Goal: Information Seeking & Learning: Learn about a topic

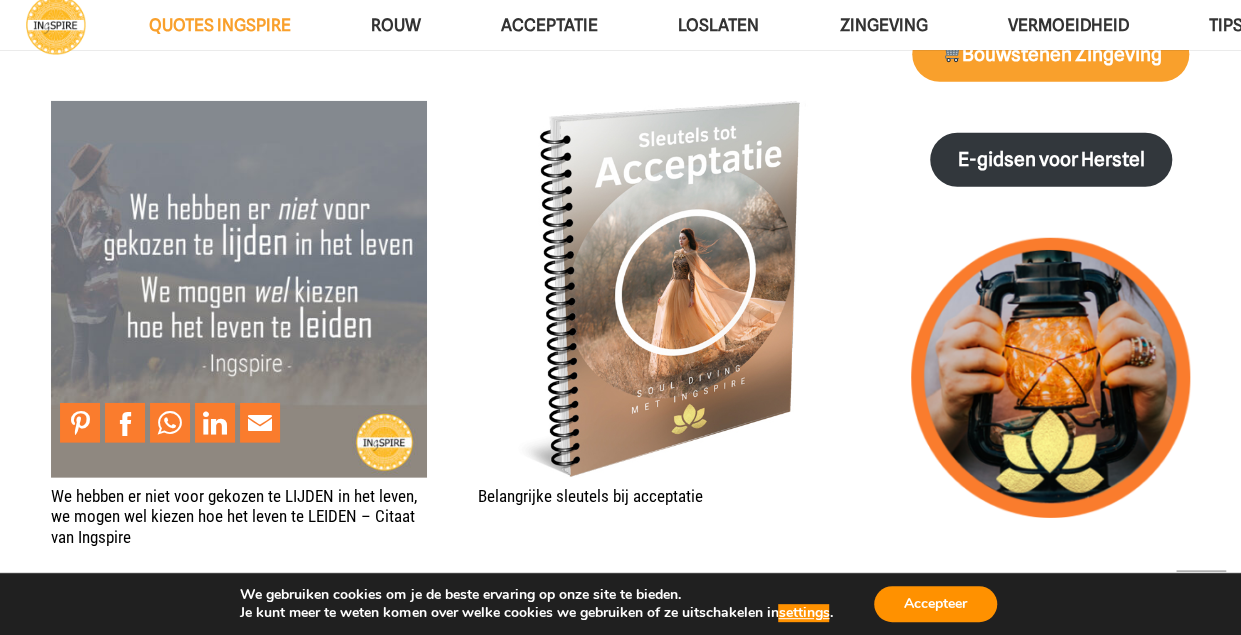
scroll to position [2700, 0]
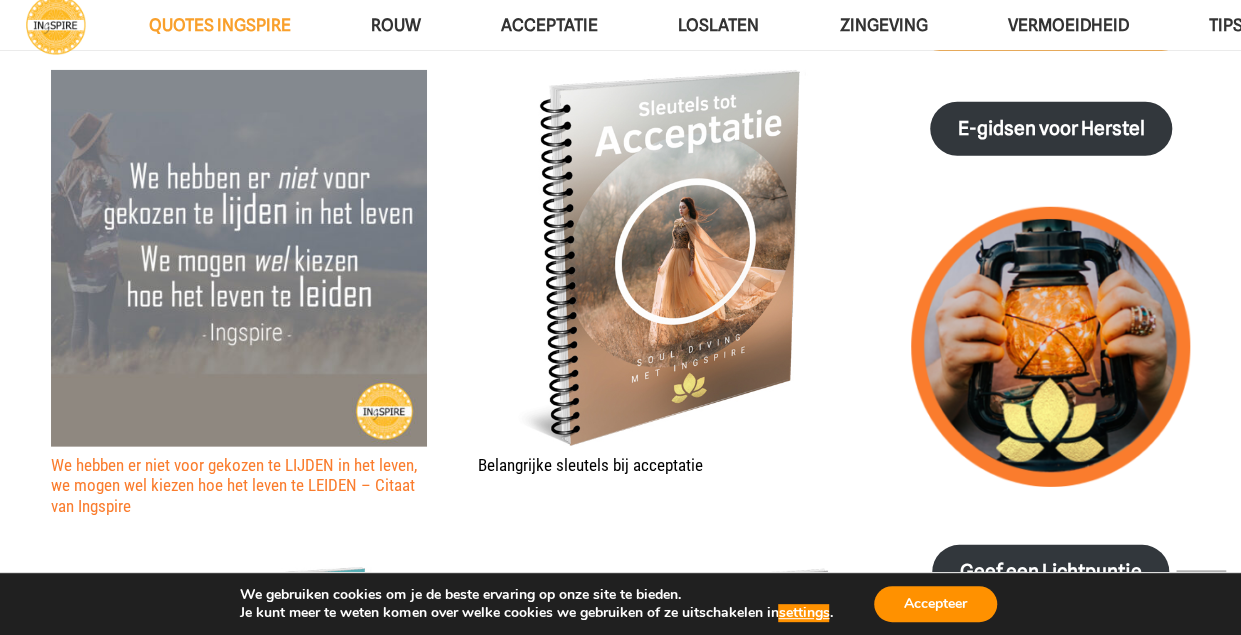
drag, startPoint x: 29, startPoint y: 431, endPoint x: 215, endPoint y: 453, distance: 187.3
click at [215, 453] on section "Waar leegte heerst is alles aanwezig voor een nieuw begin © citaat van [PERSON_…" at bounding box center [620, 488] width 1241 height 3756
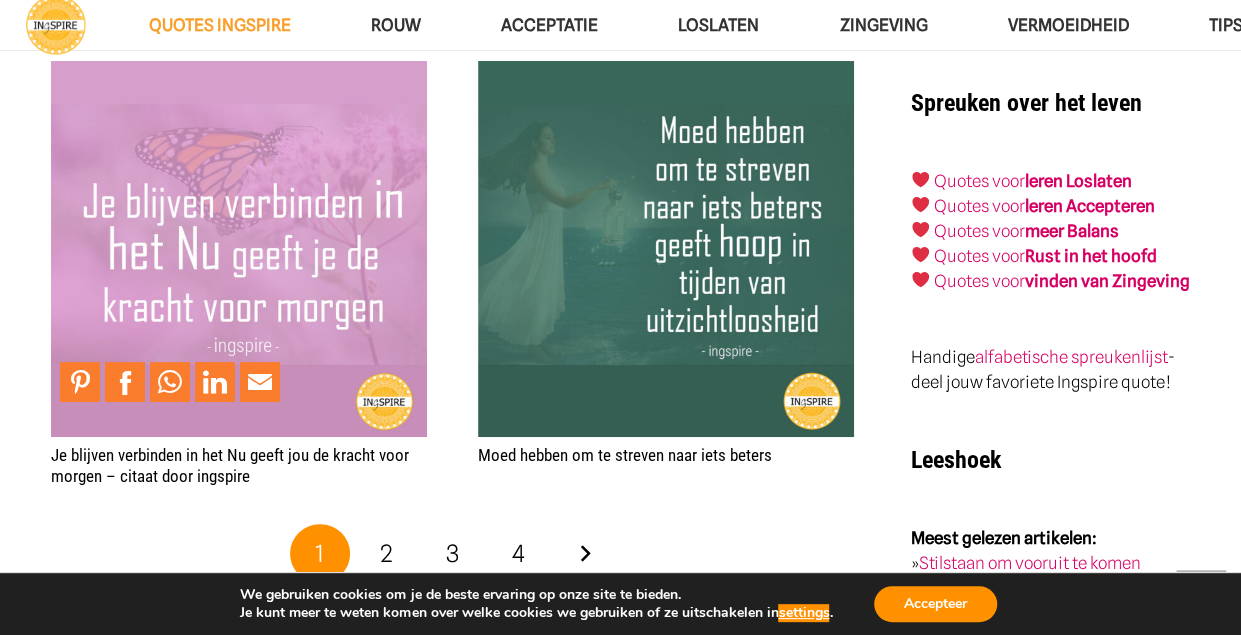
scroll to position [3800, 0]
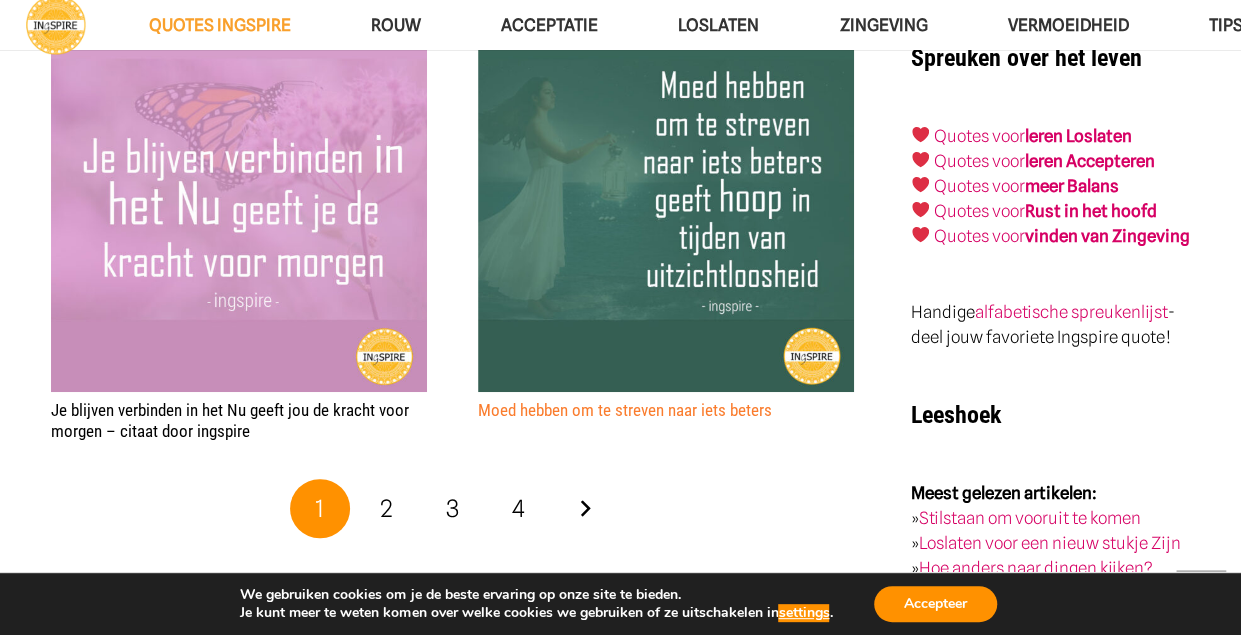
click at [518, 400] on link "Moed hebben om te streven naar iets beters" at bounding box center [625, 410] width 294 height 20
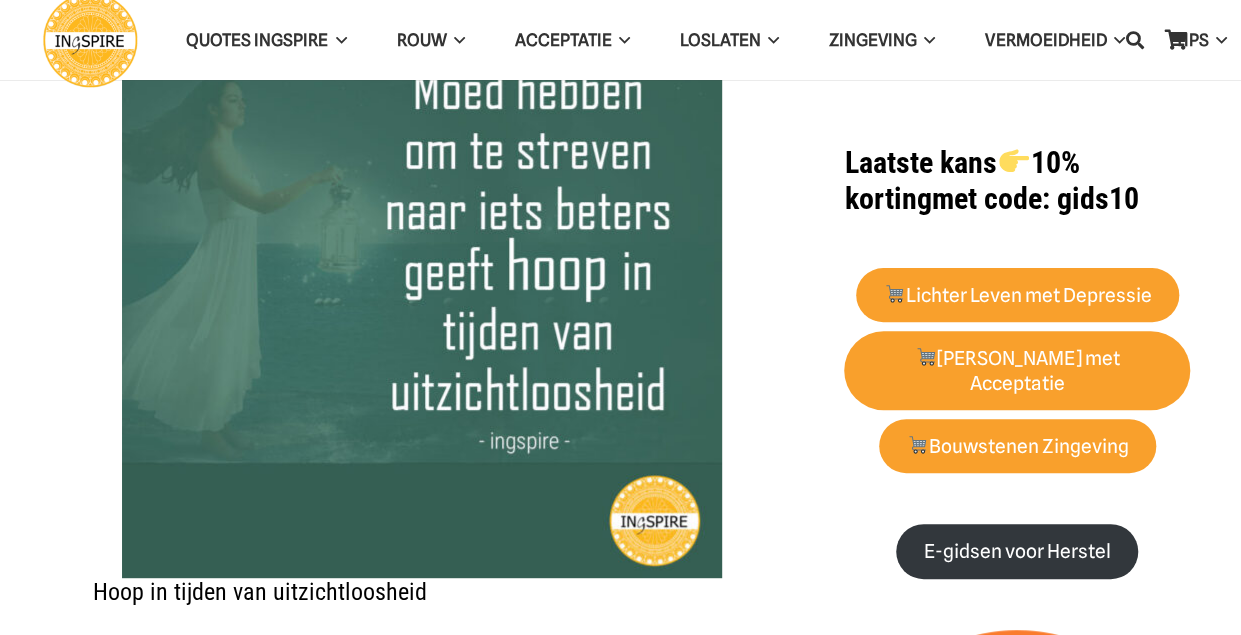
scroll to position [400, 0]
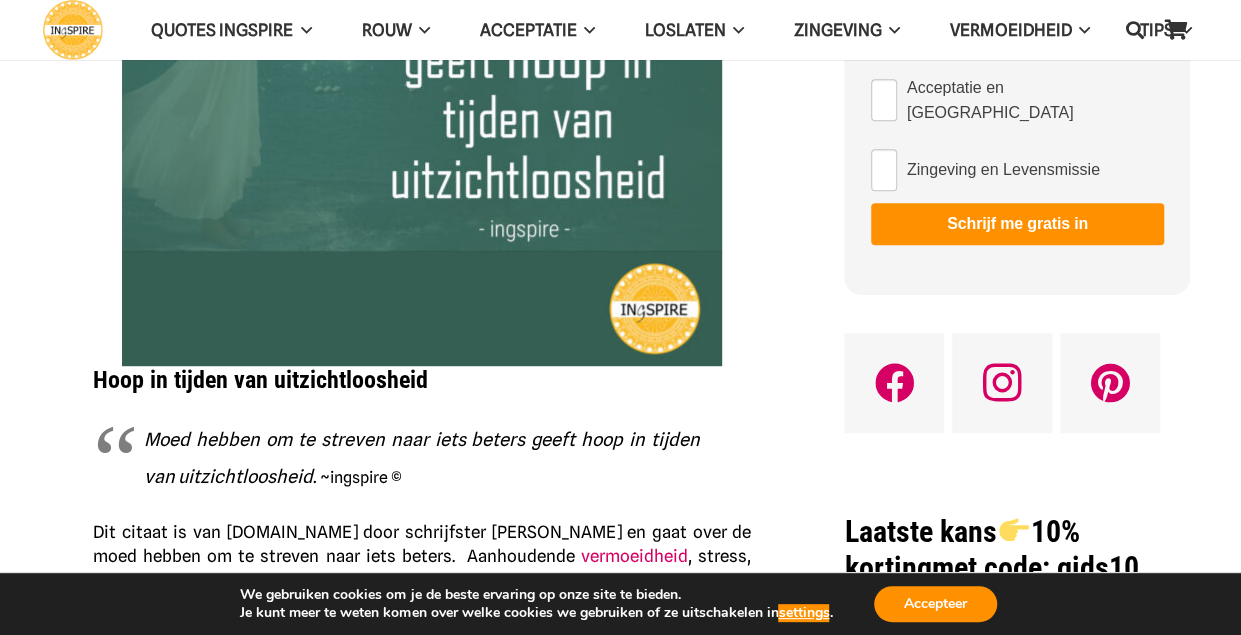
drag, startPoint x: 147, startPoint y: 439, endPoint x: 365, endPoint y: 439, distance: 218.0
click at [365, 439] on em "Moed hebben om te streven naar iets beters geeft hoop in tijden van uitzichtloo…" at bounding box center [422, 458] width 556 height 60
drag, startPoint x: 392, startPoint y: 469, endPoint x: 182, endPoint y: 430, distance: 213.6
click at [182, 430] on span "Moed hebben om te streven naar iets beters geeft hoop in tijden van uitzichtloo…" at bounding box center [422, 457] width 556 height 64
click at [178, 429] on em "Moed hebben om te streven naar iets beters geeft hoop in tijden van uitzichtloo…" at bounding box center [422, 458] width 556 height 60
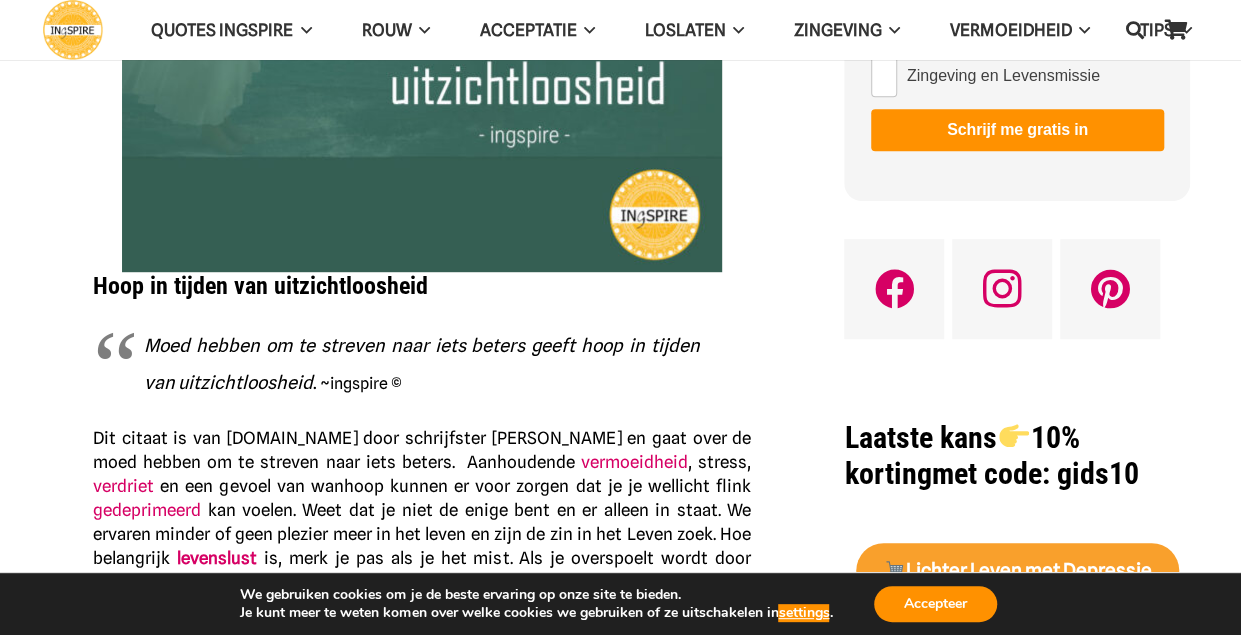
scroll to position [600, 0]
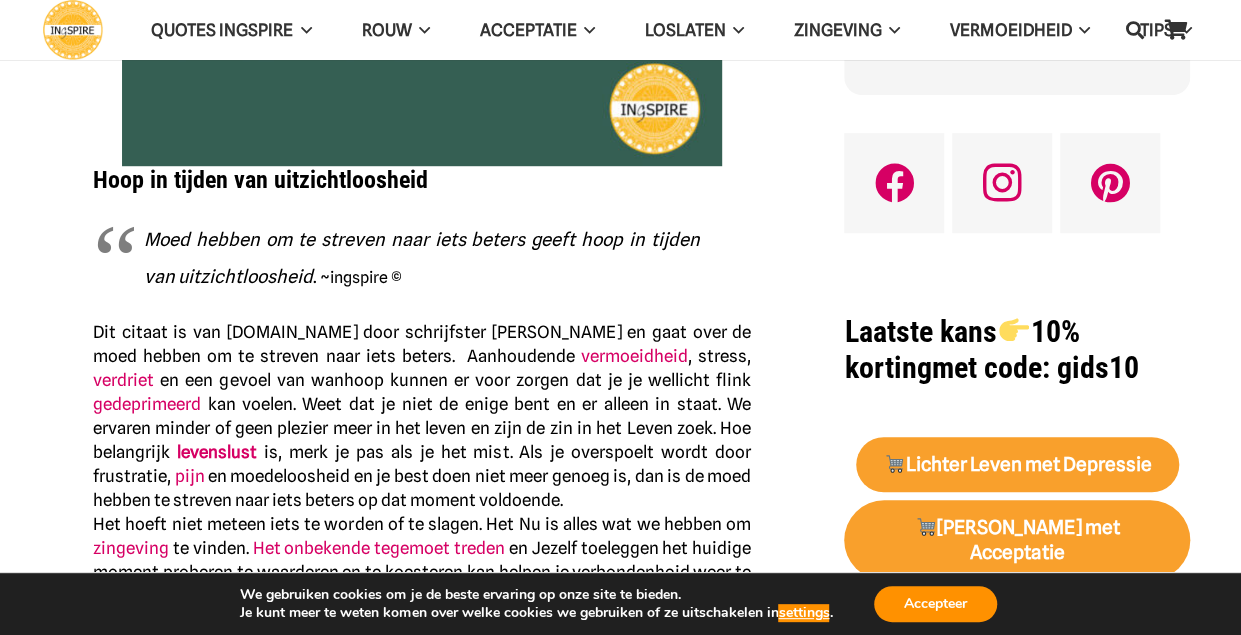
drag, startPoint x: 125, startPoint y: 236, endPoint x: 285, endPoint y: 237, distance: 160.0
click at [305, 283] on blockquote "Moed hebben om te streven naar iets beters geeft hoop in tijden van uitzichtloo…" at bounding box center [422, 257] width 658 height 75
click at [272, 179] on strong "Hoop in tijden van uitzichtloosheid" at bounding box center [260, 180] width 335 height 28
click at [248, 318] on div "Hoop in tijden van uitzichtloosheid Moed hebben om te streven naar iets beters …" at bounding box center [422, 610] width 658 height 888
click at [267, 400] on span "kan voelen. Weet dat je niet de enige bent en er alleen in staat. We ervaren mi…" at bounding box center [422, 428] width 658 height 68
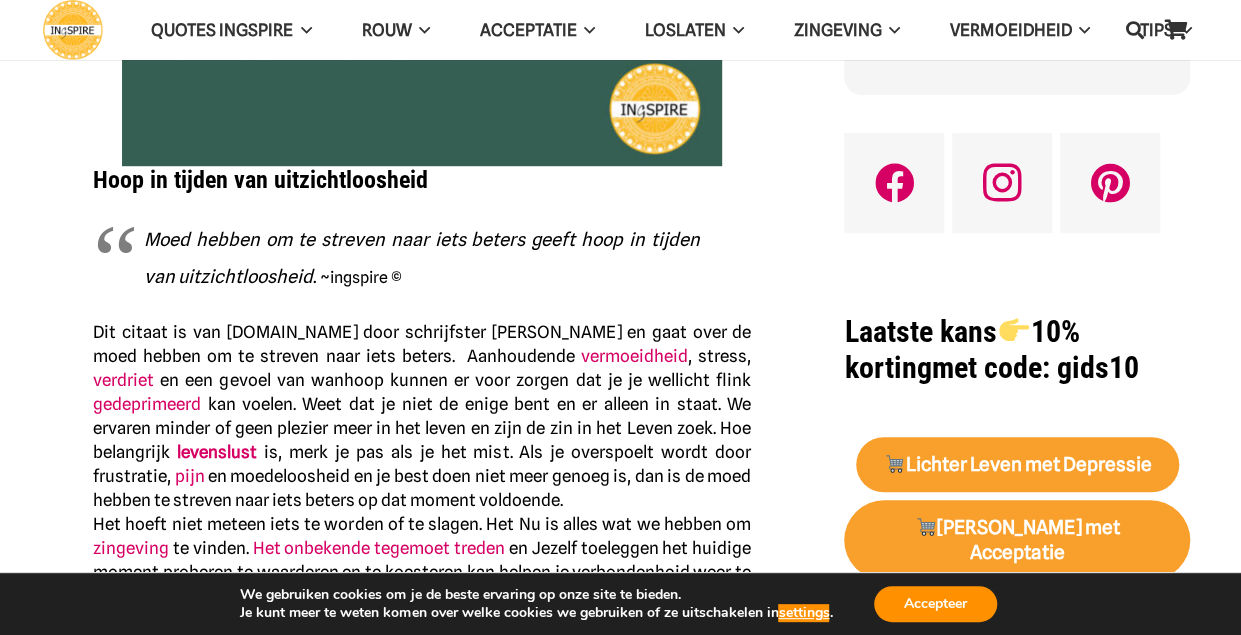
click at [267, 439] on p "Dit citaat is van Ingspire.nl door schrijfster Inge Geertzen en gaat over de mo…" at bounding box center [422, 476] width 658 height 312
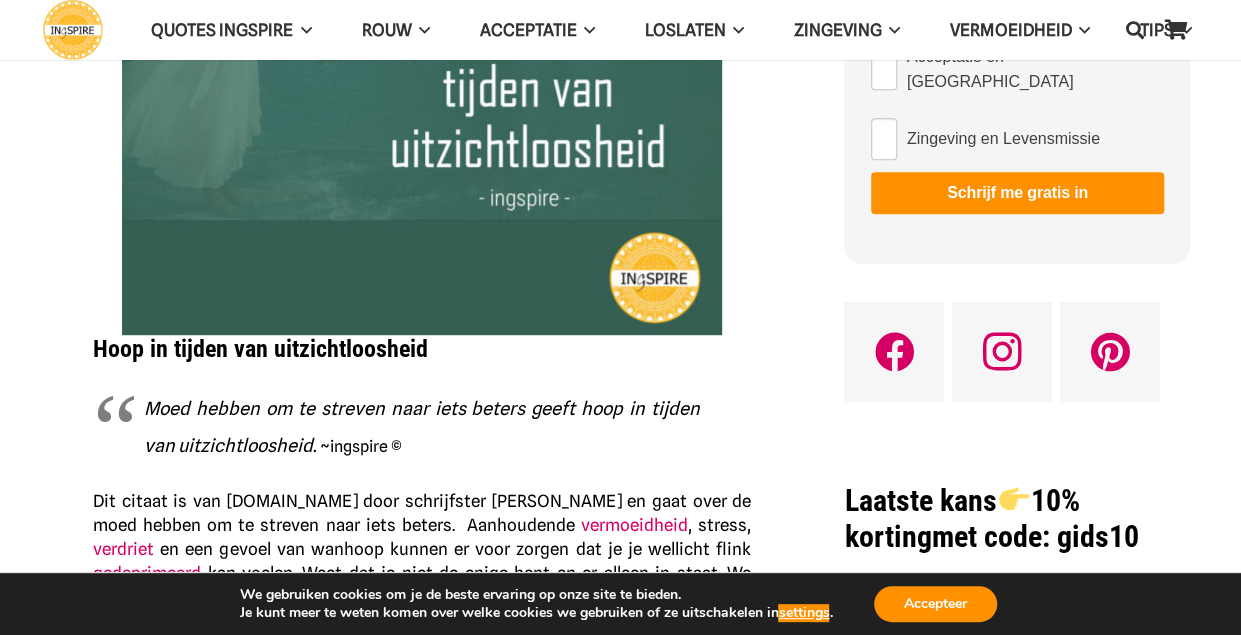
scroll to position [400, 0]
